Goal: Check status: Check status

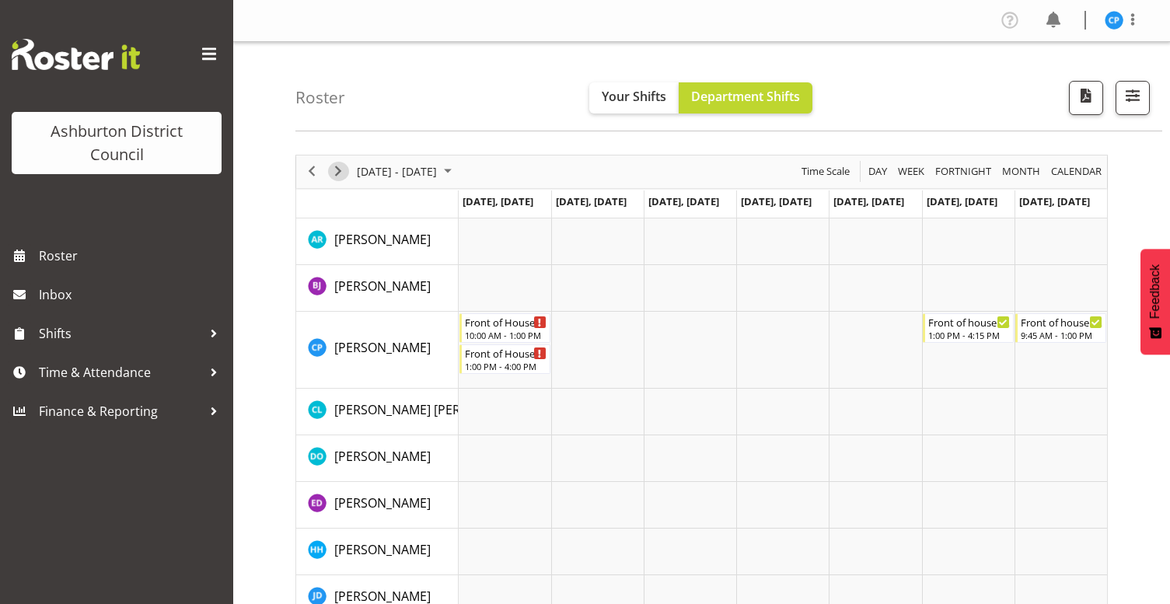
click at [341, 167] on span "Next" at bounding box center [338, 171] width 19 height 19
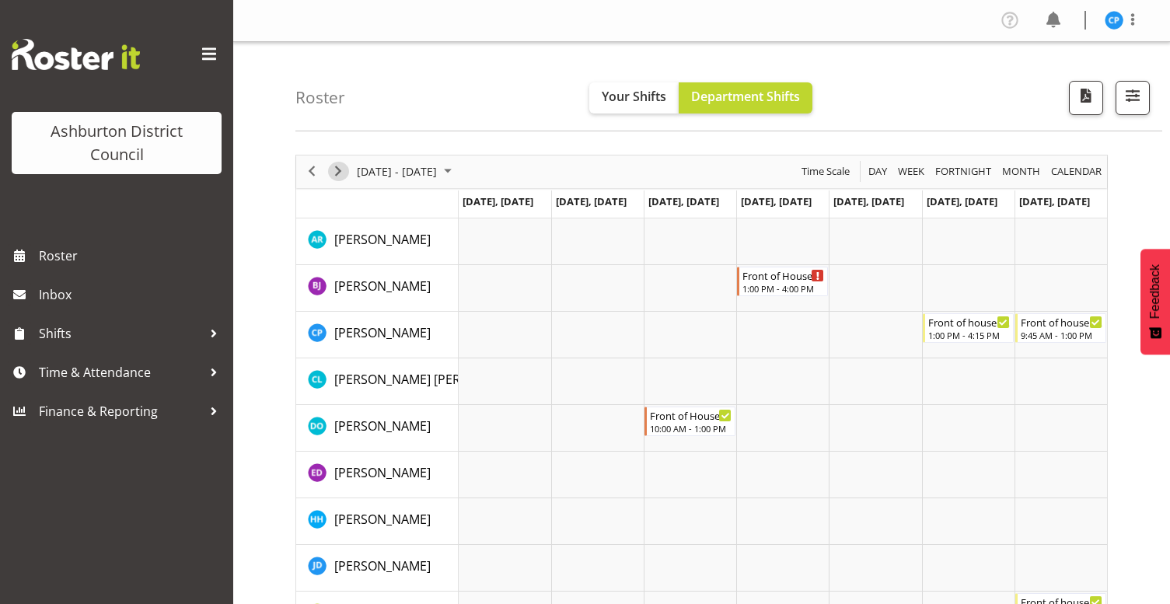
click at [341, 167] on span "Next" at bounding box center [338, 171] width 19 height 19
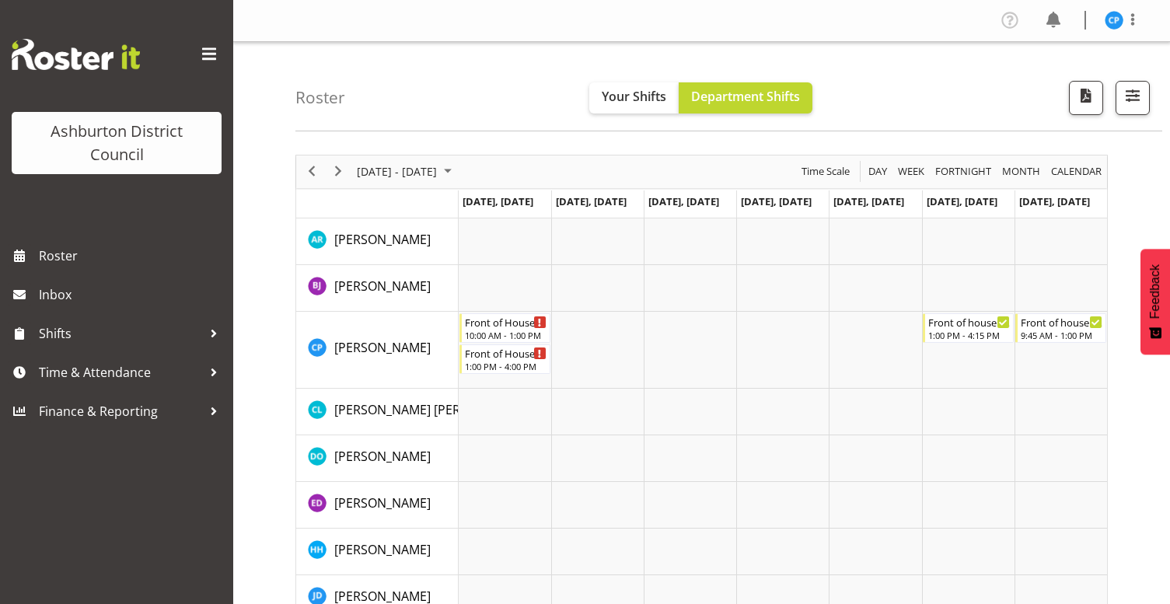
click at [341, 167] on span "Next" at bounding box center [338, 171] width 19 height 19
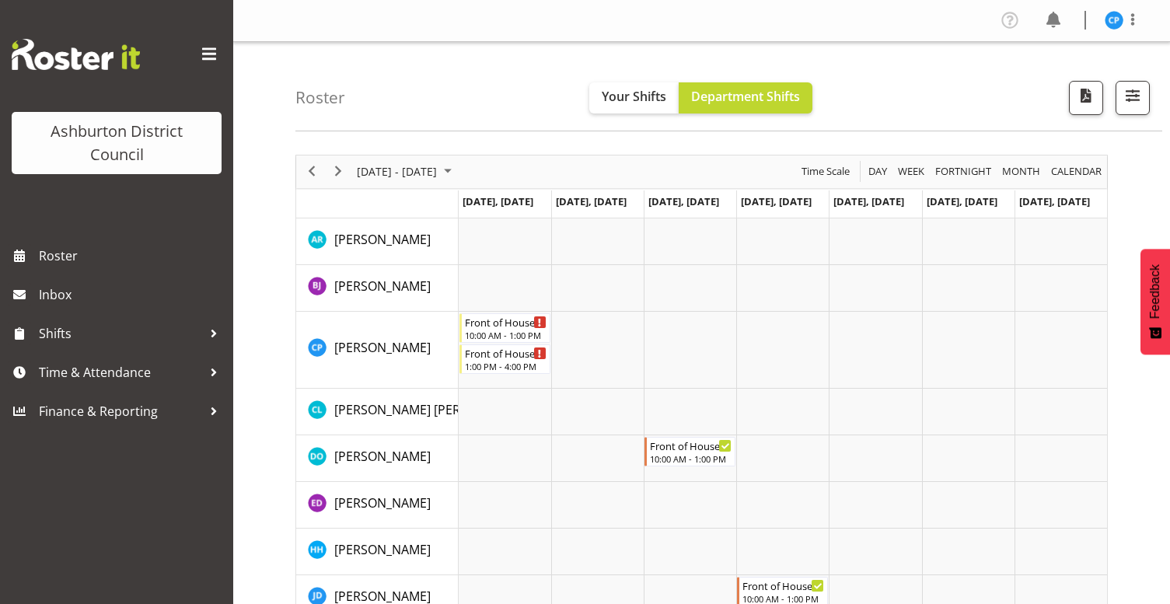
click at [341, 167] on span "Next" at bounding box center [338, 171] width 19 height 19
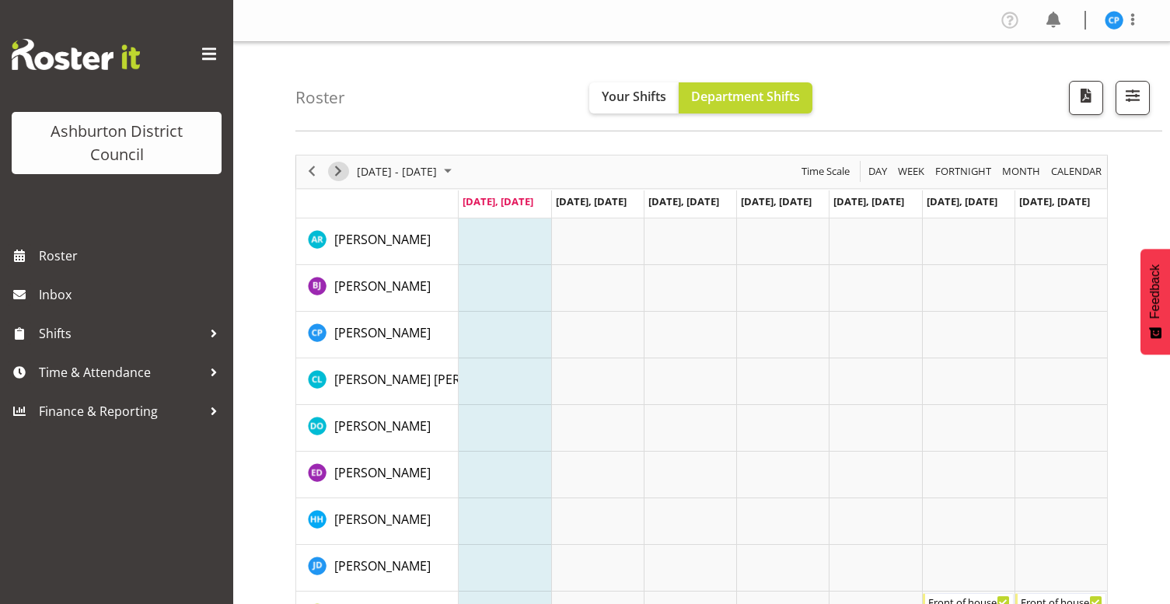
click at [344, 167] on span "Next" at bounding box center [338, 171] width 19 height 19
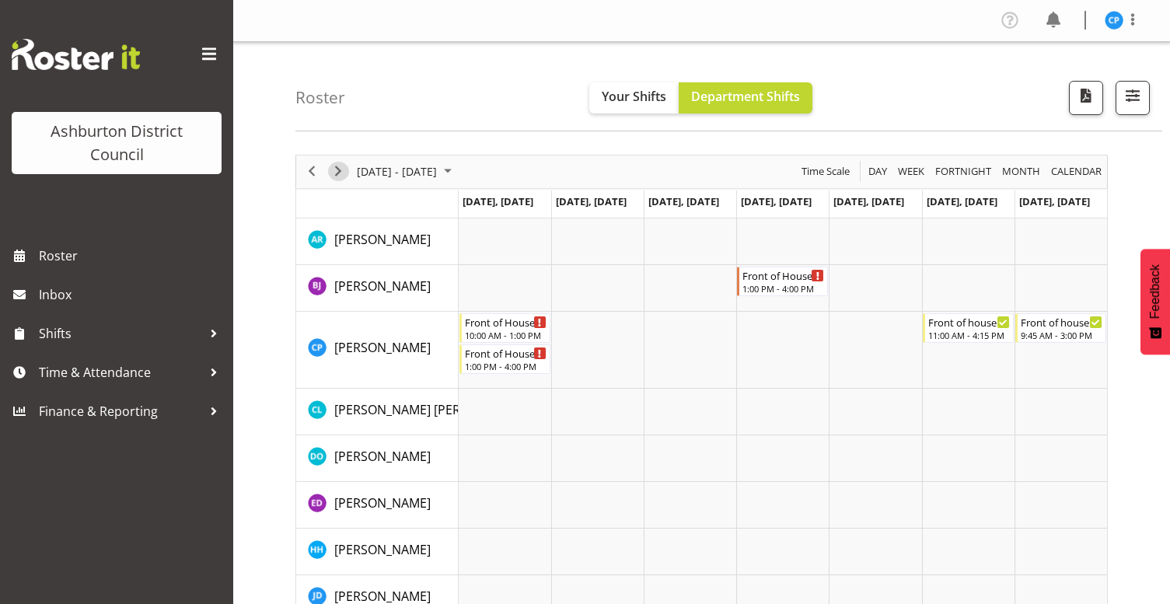
click at [344, 167] on span "Next" at bounding box center [338, 171] width 19 height 19
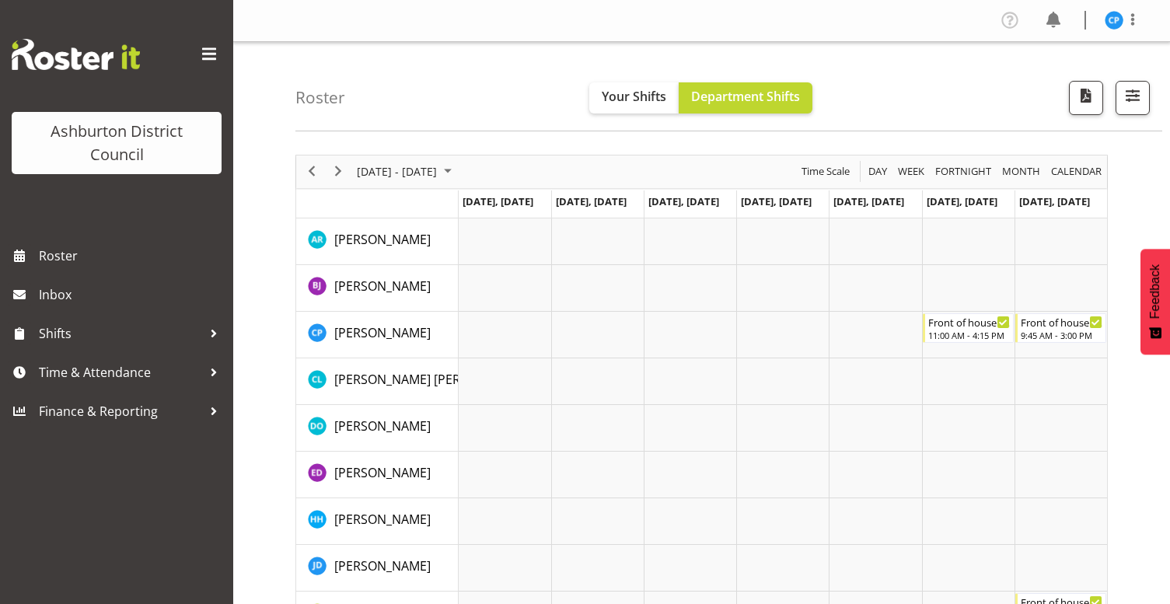
click at [344, 167] on span "Next" at bounding box center [338, 171] width 19 height 19
click at [343, 170] on span "Next" at bounding box center [338, 171] width 19 height 19
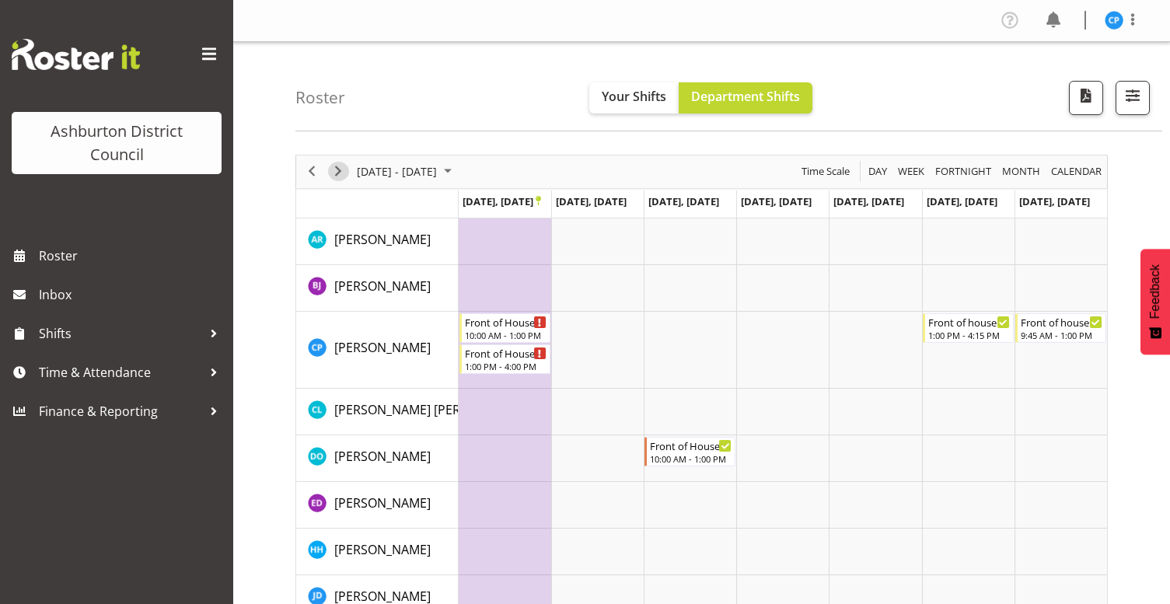
click at [336, 173] on span "Next" at bounding box center [338, 171] width 19 height 19
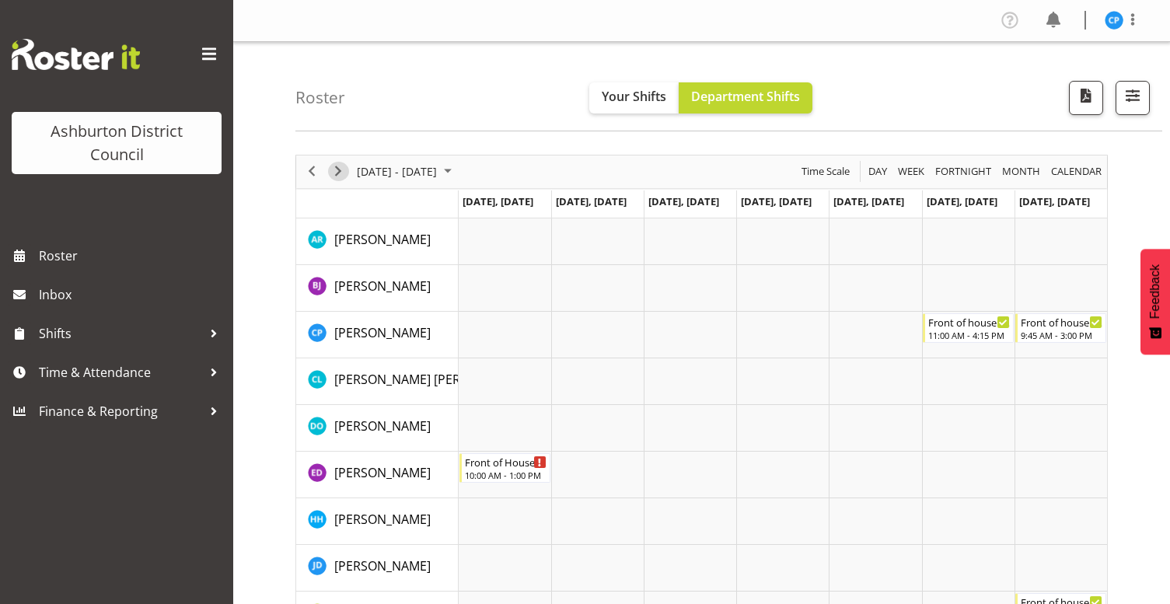
click at [336, 173] on span "Next" at bounding box center [338, 171] width 19 height 19
click at [310, 171] on span "Previous" at bounding box center [311, 171] width 19 height 19
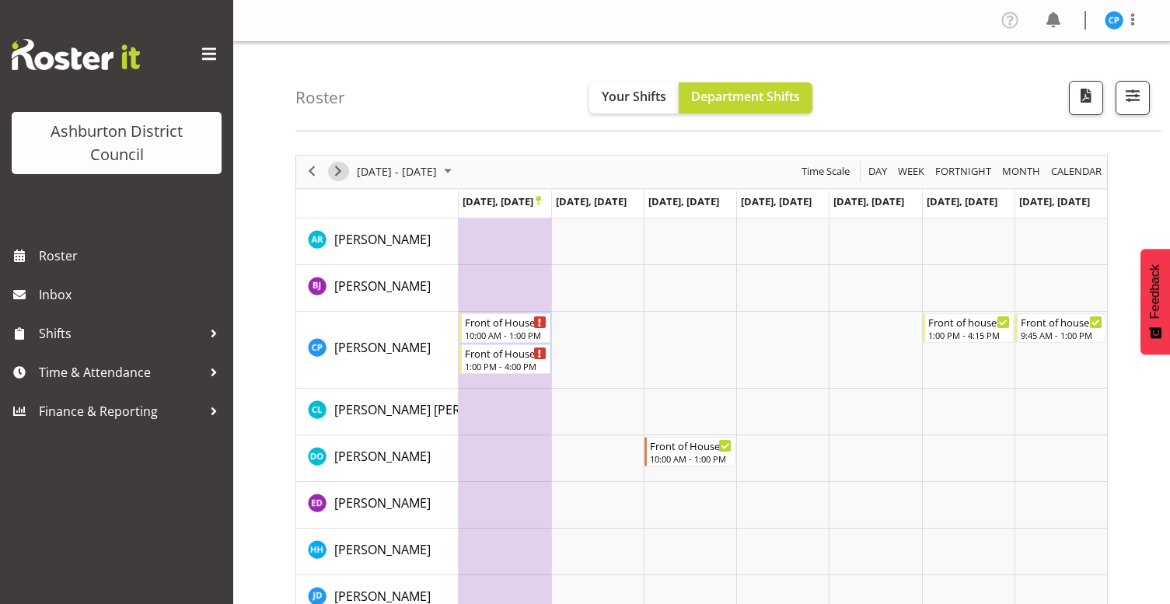
click at [347, 168] on span "Next" at bounding box center [338, 171] width 19 height 19
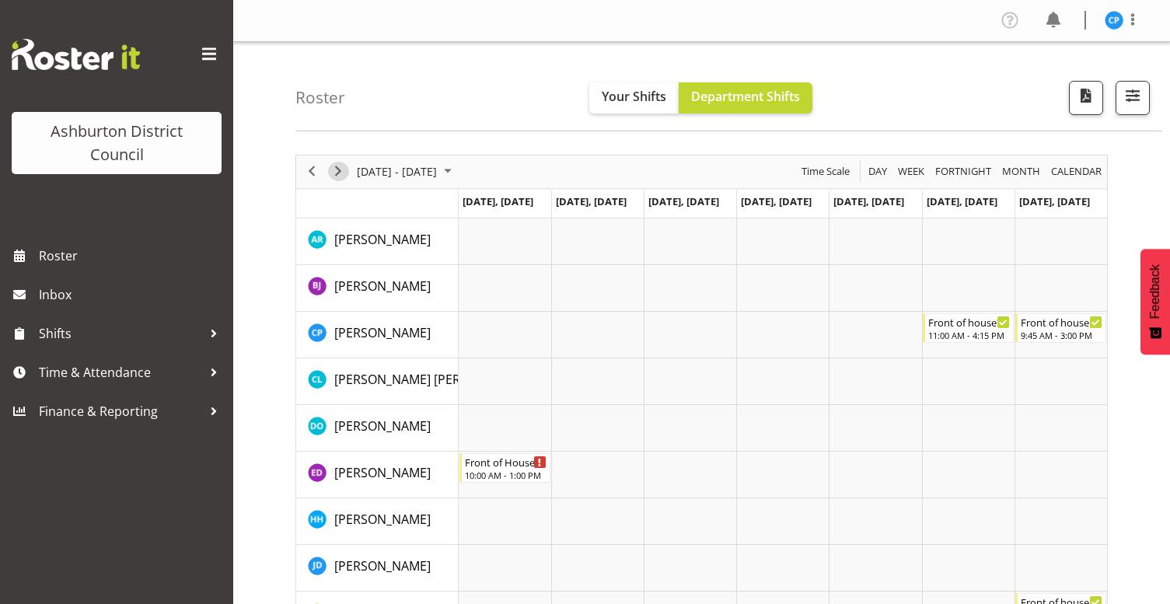
click at [347, 168] on span "Next" at bounding box center [338, 171] width 19 height 19
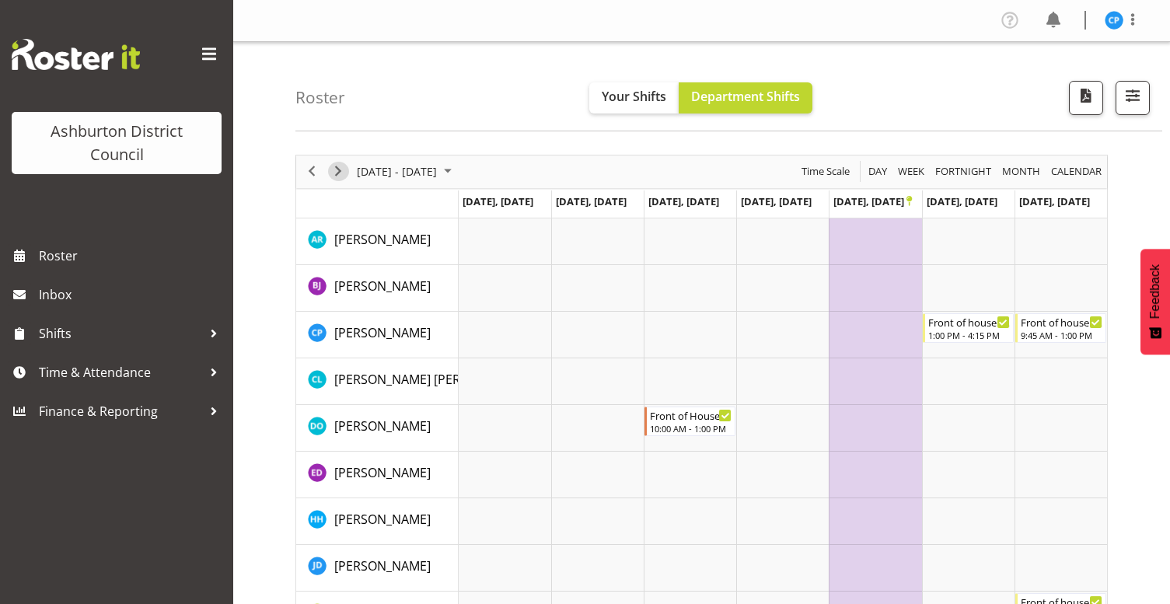
click at [347, 168] on span "Next" at bounding box center [338, 171] width 19 height 19
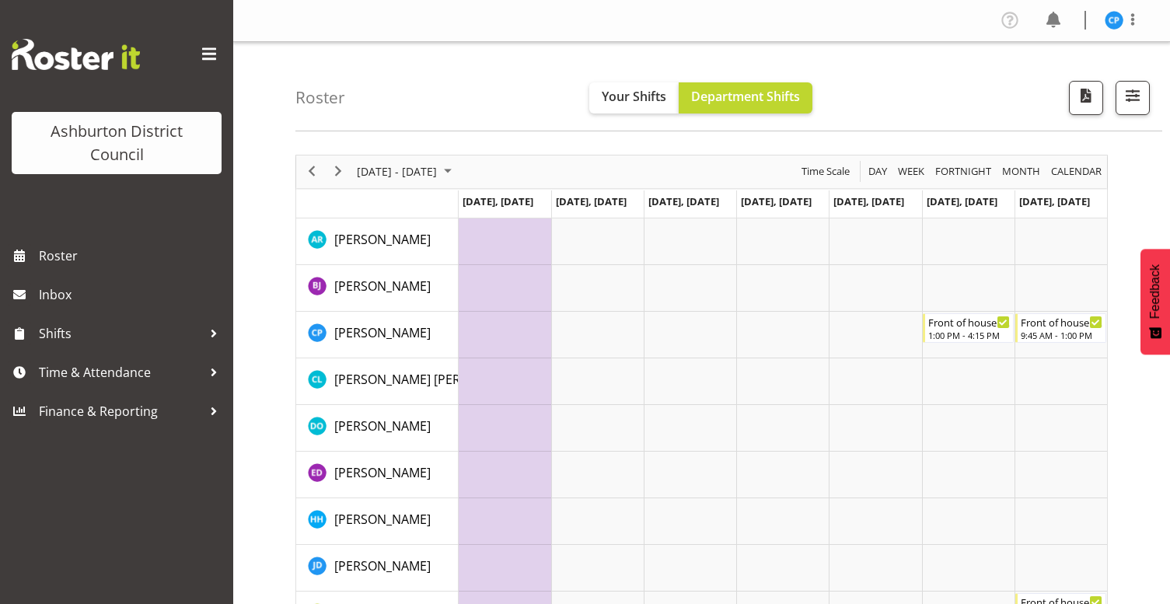
click at [347, 168] on span "Next" at bounding box center [338, 171] width 19 height 19
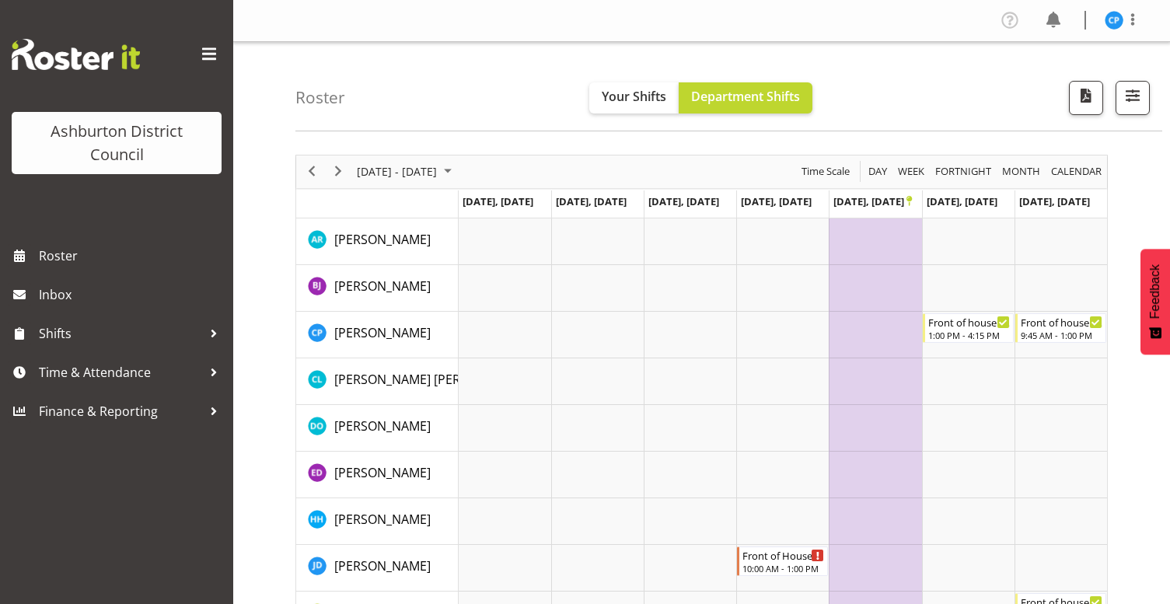
click at [347, 168] on span "Next" at bounding box center [338, 171] width 19 height 19
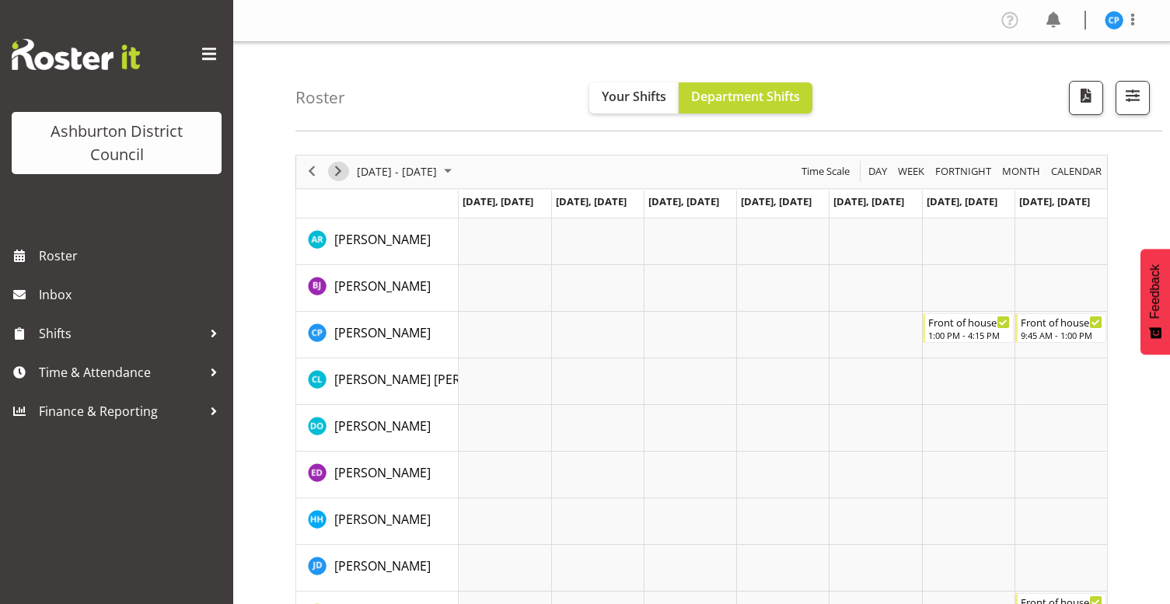
click at [342, 167] on span "Next" at bounding box center [338, 171] width 19 height 19
click at [346, 172] on span "Next" at bounding box center [338, 171] width 19 height 19
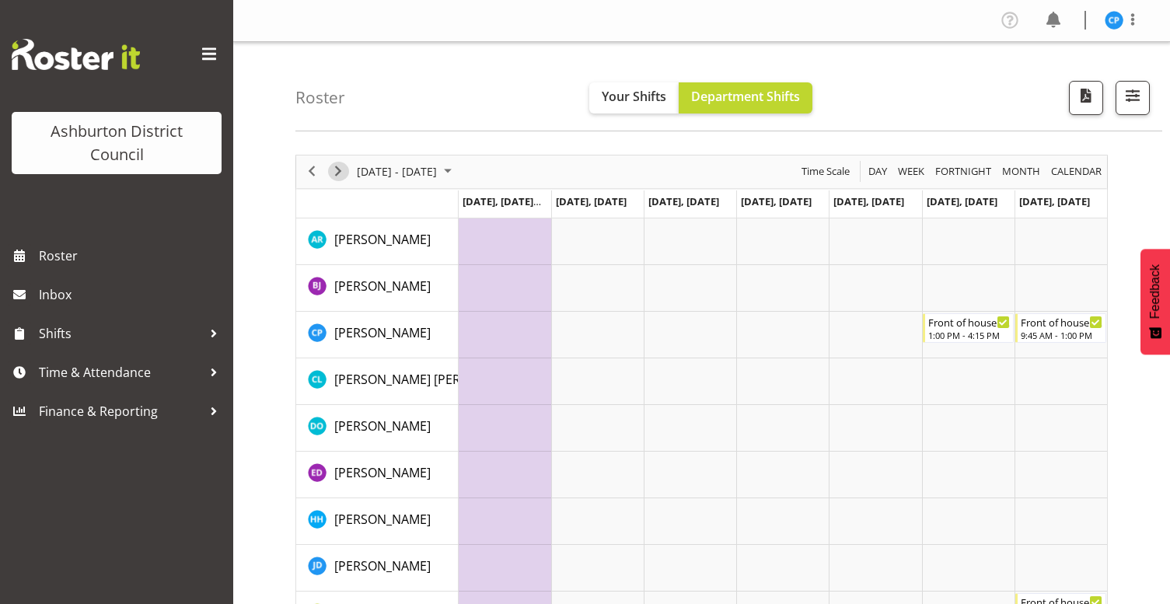
click at [335, 167] on span "Next" at bounding box center [338, 171] width 19 height 19
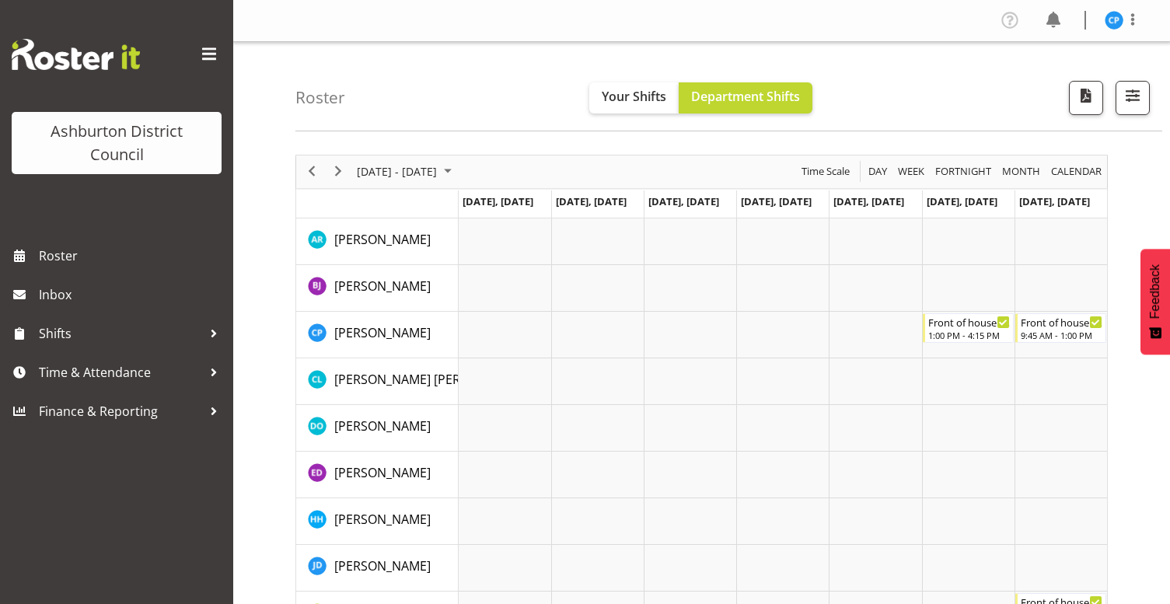
click at [335, 167] on span "Next" at bounding box center [338, 171] width 19 height 19
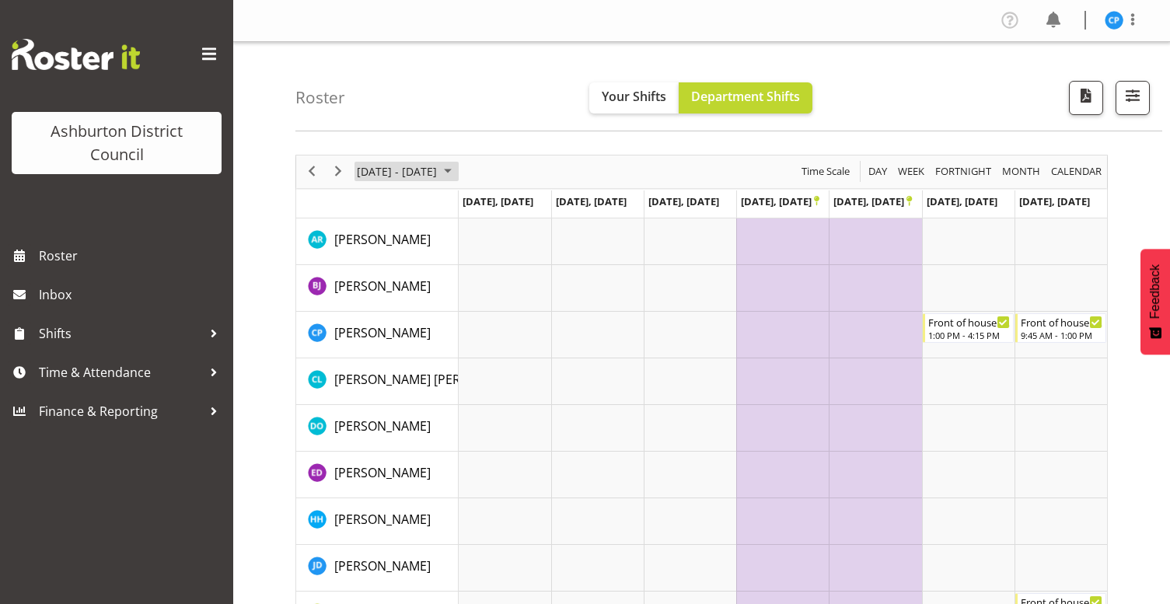
click at [438, 173] on span "[DATE] - [DATE]" at bounding box center [396, 171] width 83 height 19
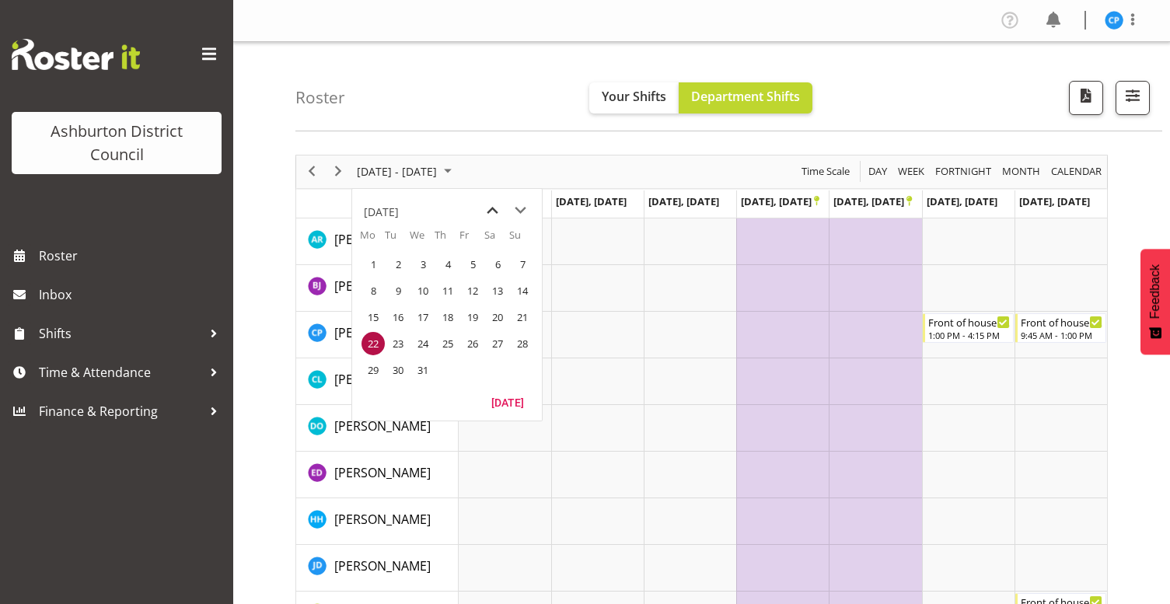
click at [493, 210] on span "previous month" at bounding box center [492, 211] width 27 height 28
click at [492, 208] on span "previous month" at bounding box center [492, 211] width 27 height 28
click at [368, 344] on span "22" at bounding box center [372, 343] width 23 height 23
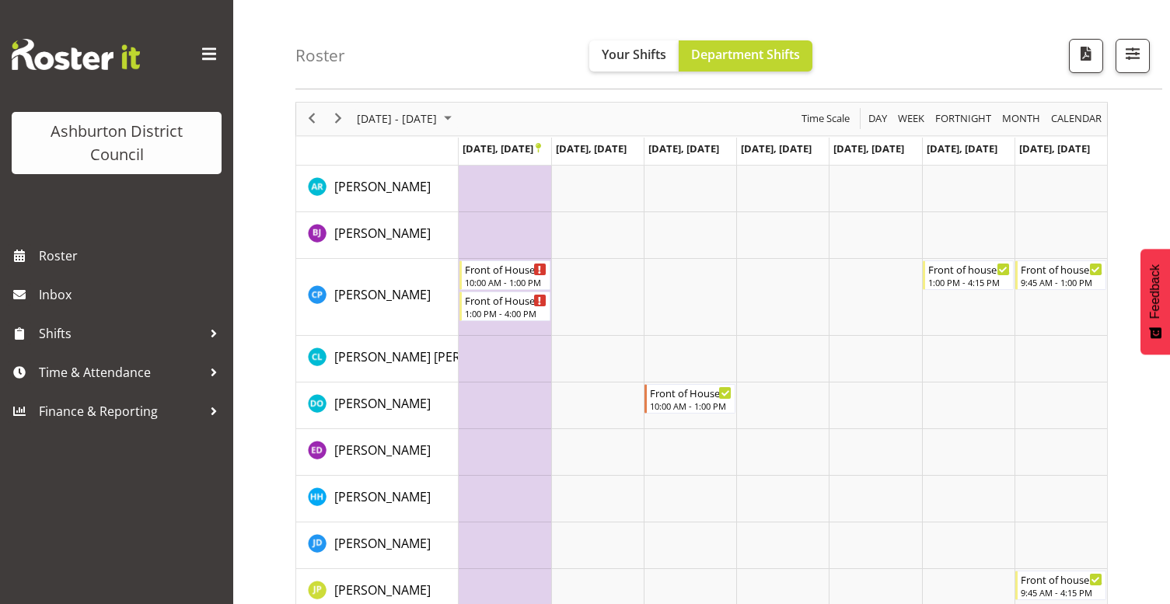
scroll to position [51, 0]
click at [340, 114] on span "Next" at bounding box center [338, 119] width 19 height 19
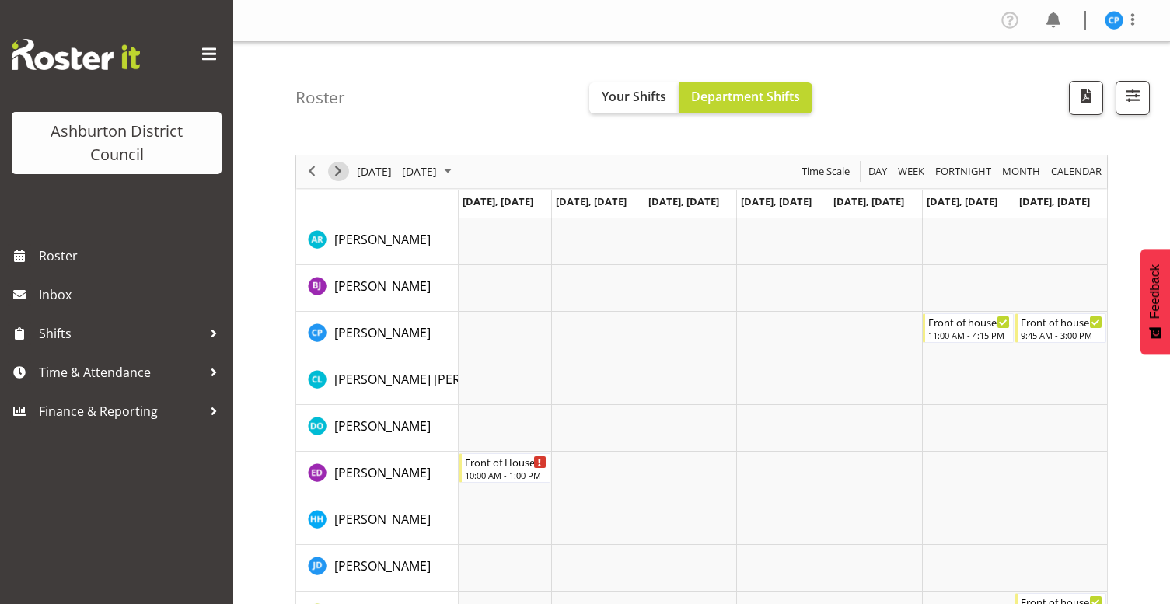
click at [340, 171] on span "Next" at bounding box center [338, 171] width 19 height 19
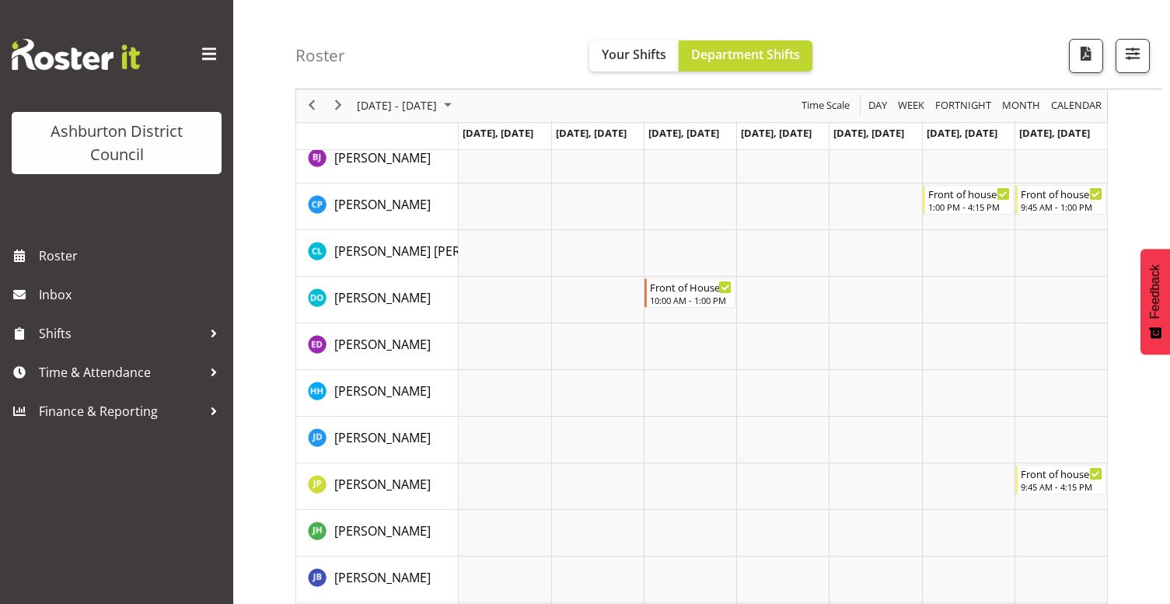
scroll to position [106, 0]
